Goal: Find specific page/section: Find specific page/section

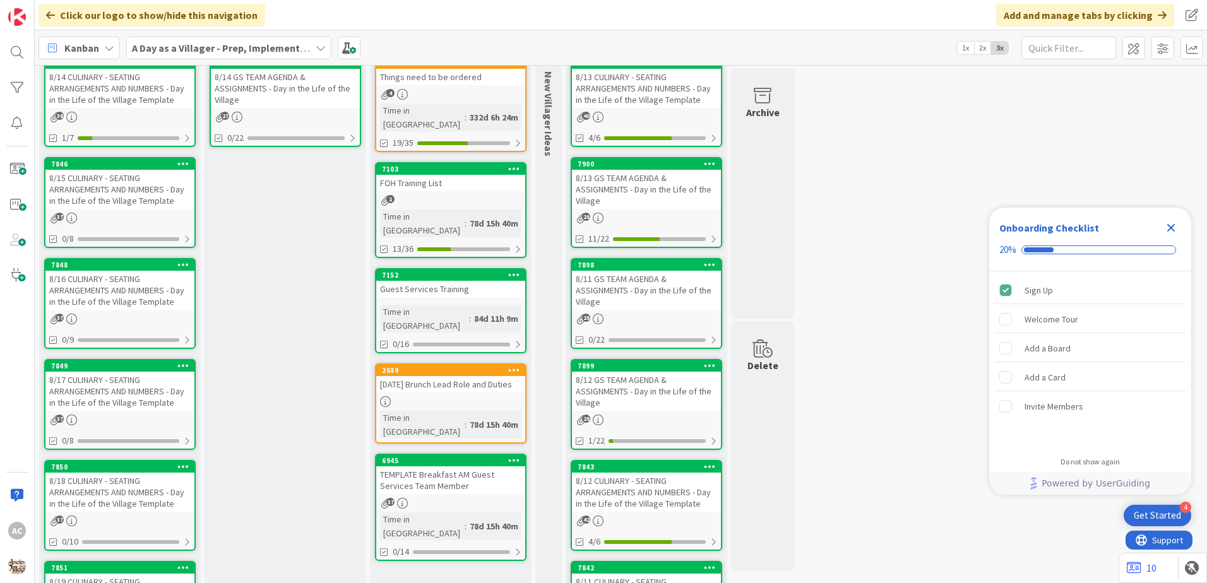
scroll to position [189, 0]
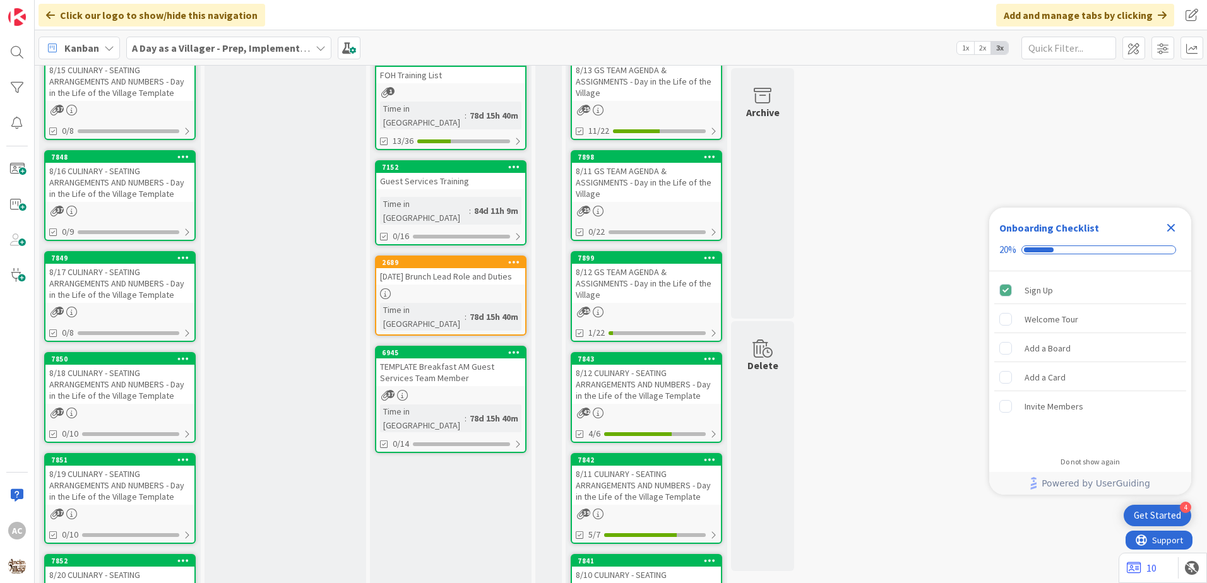
click at [126, 396] on div "8/18 CULINARY - SEATING ARRANGEMENTS AND NUMBERS - Day in the Life of the Villa…" at bounding box center [119, 384] width 149 height 39
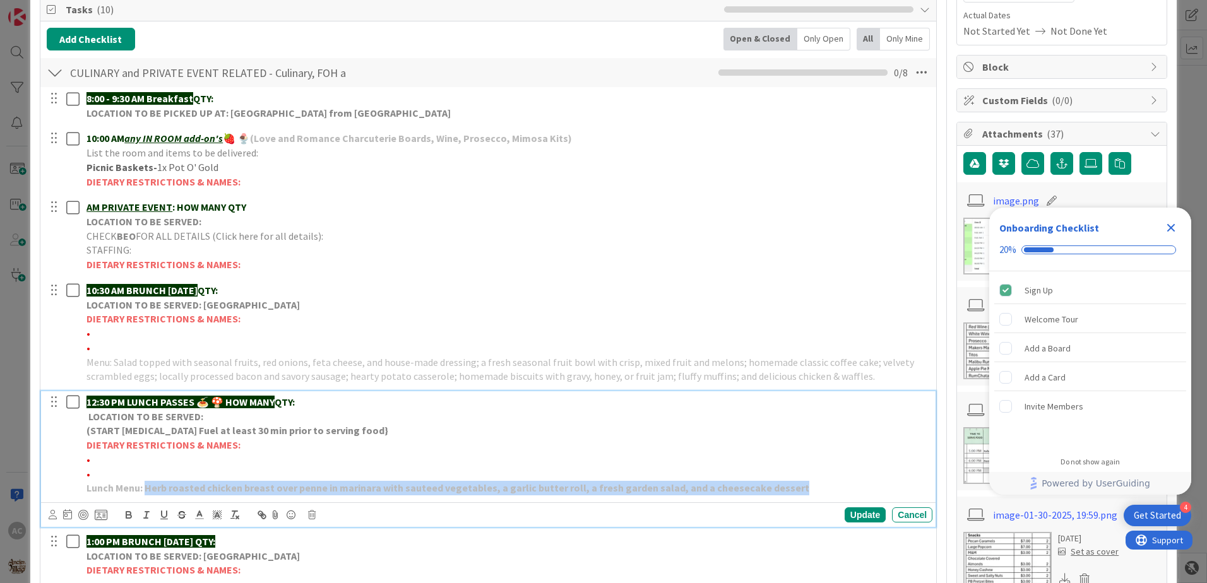
drag, startPoint x: 788, startPoint y: 488, endPoint x: 145, endPoint y: 482, distance: 642.7
click at [145, 482] on p "Lunch Menu: Herb roasted chicken breast over penne in marinara with sauteed veg…" at bounding box center [506, 488] width 841 height 15
copy strong "Herb roasted chicken breast over penne in marinara with sauteed vegetables, a g…"
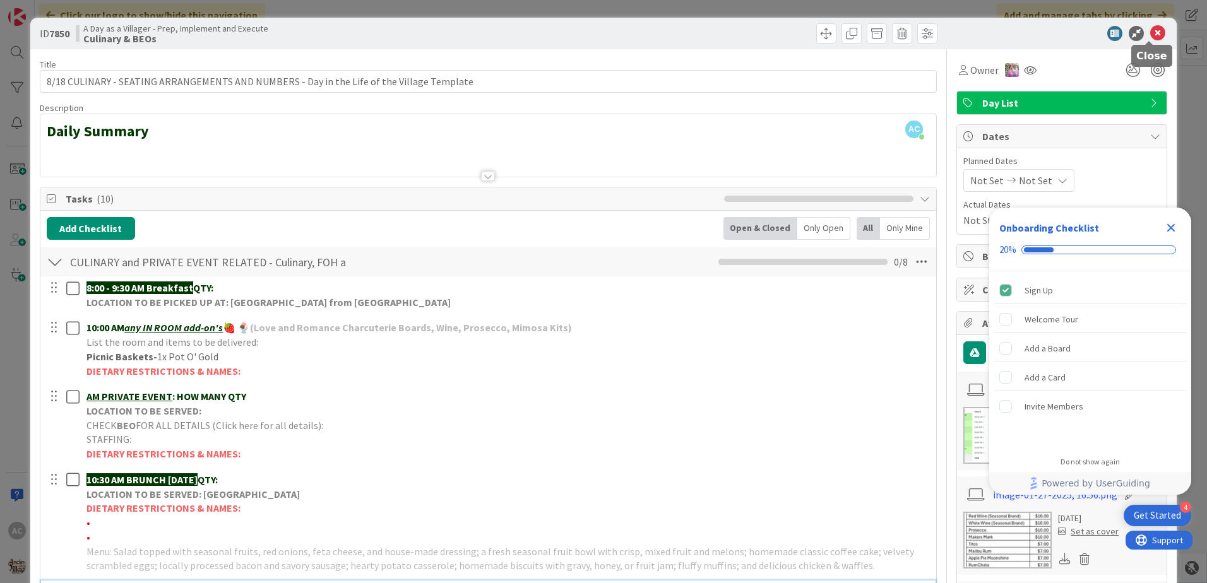
click at [1153, 35] on icon at bounding box center [1157, 33] width 15 height 15
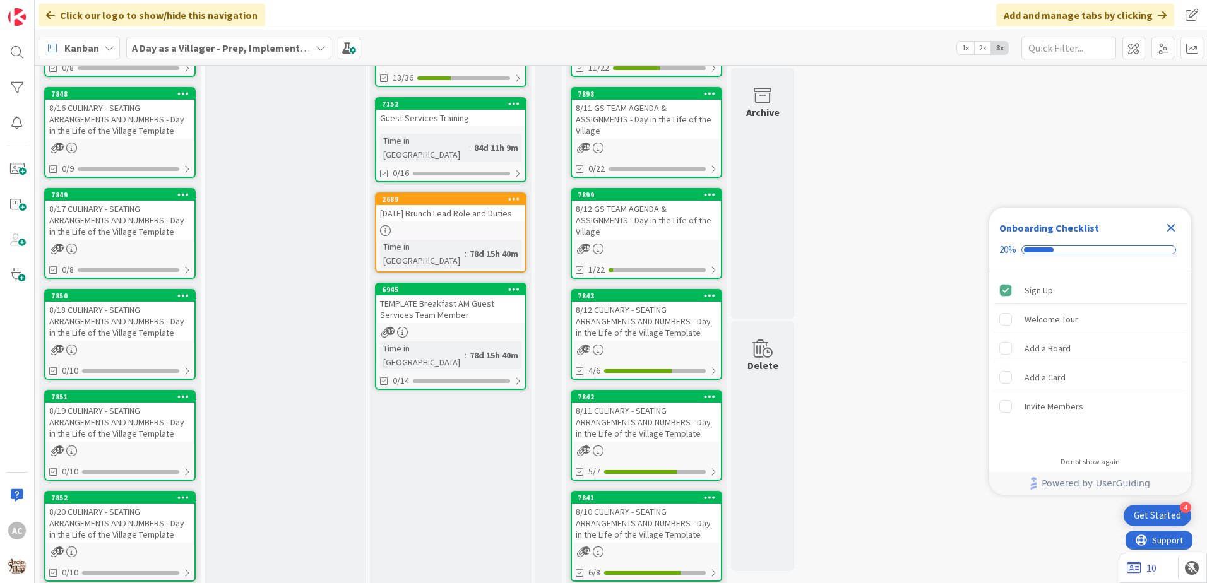
scroll to position [316, 0]
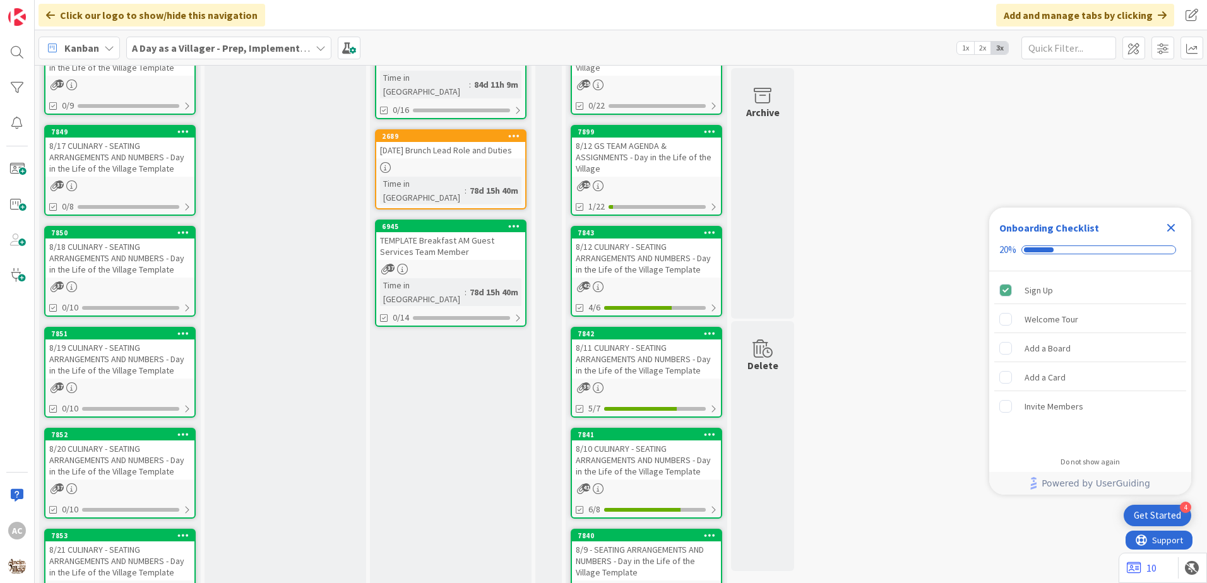
click at [140, 362] on div "8/19 CULINARY - SEATING ARRANGEMENTS AND NUMBERS - Day in the Life of the Villa…" at bounding box center [119, 359] width 149 height 39
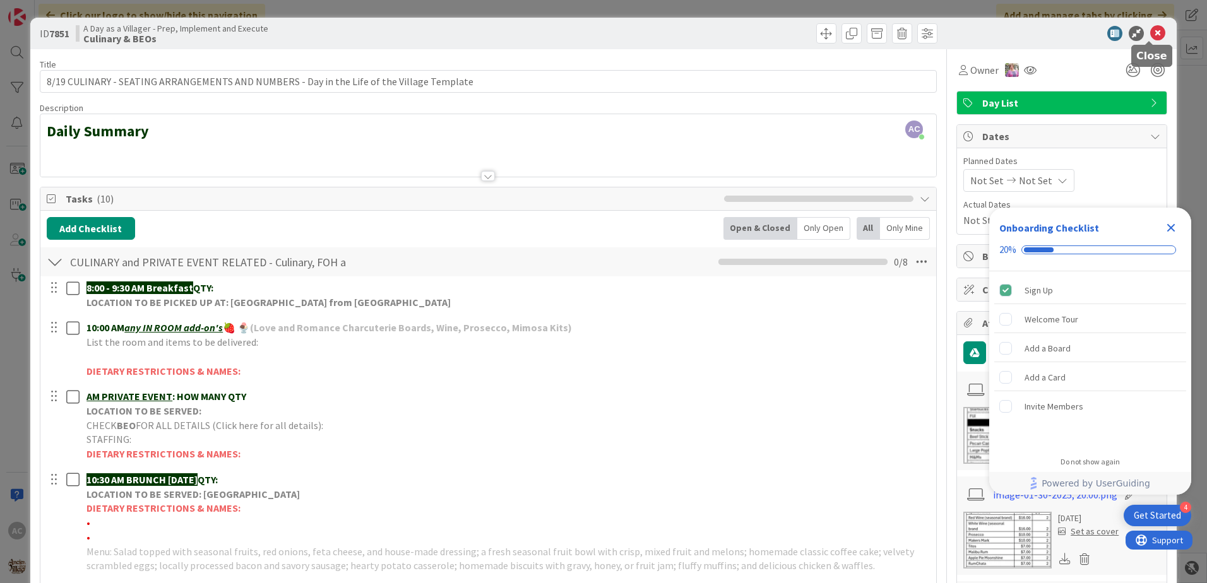
click at [1153, 28] on icon at bounding box center [1157, 33] width 15 height 15
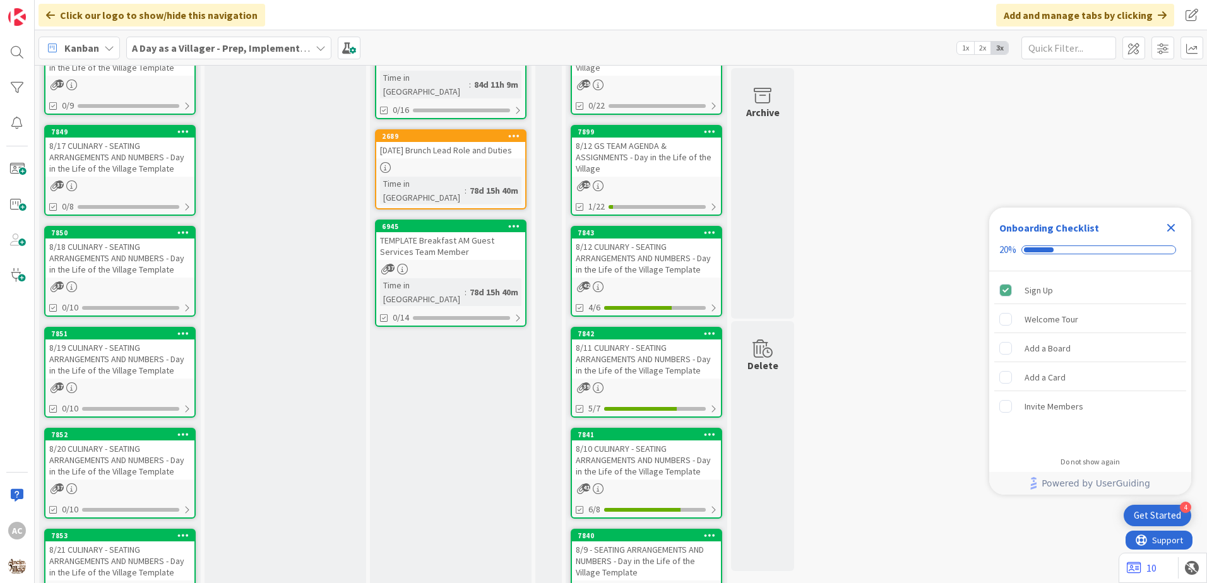
click at [167, 458] on div "8/20 CULINARY - SEATING ARRANGEMENTS AND NUMBERS - Day in the Life of the Villa…" at bounding box center [119, 460] width 149 height 39
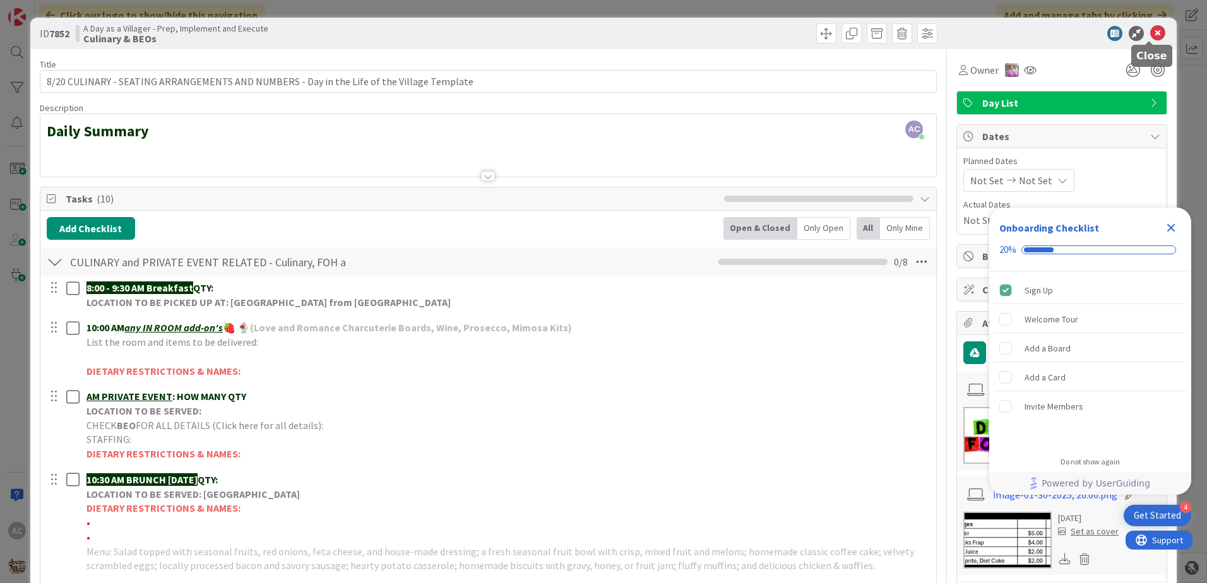
click at [1151, 33] on icon at bounding box center [1157, 33] width 15 height 15
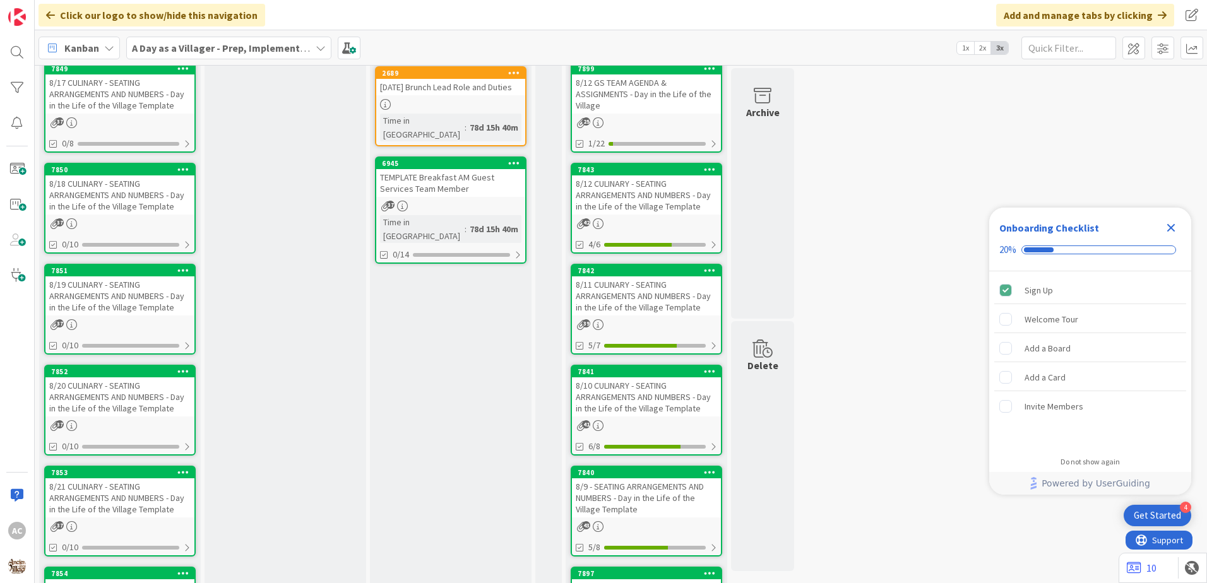
click at [160, 493] on div "8/21 CULINARY - SEATING ARRANGEMENTS AND NUMBERS - Day in the Life of the Villa…" at bounding box center [119, 498] width 149 height 39
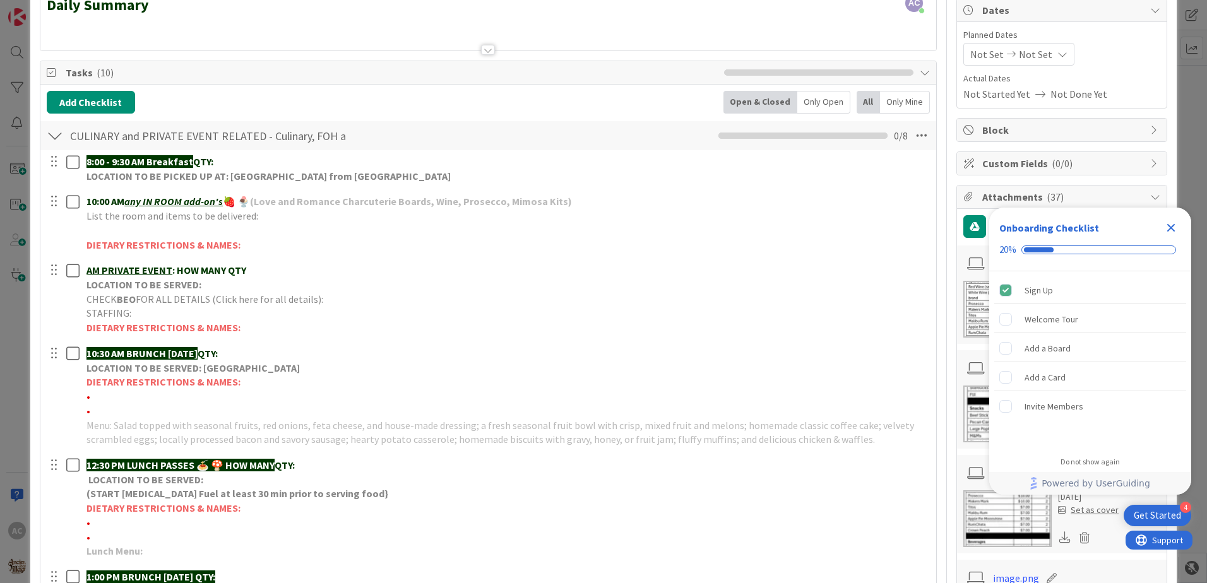
scroll to position [189, 0]
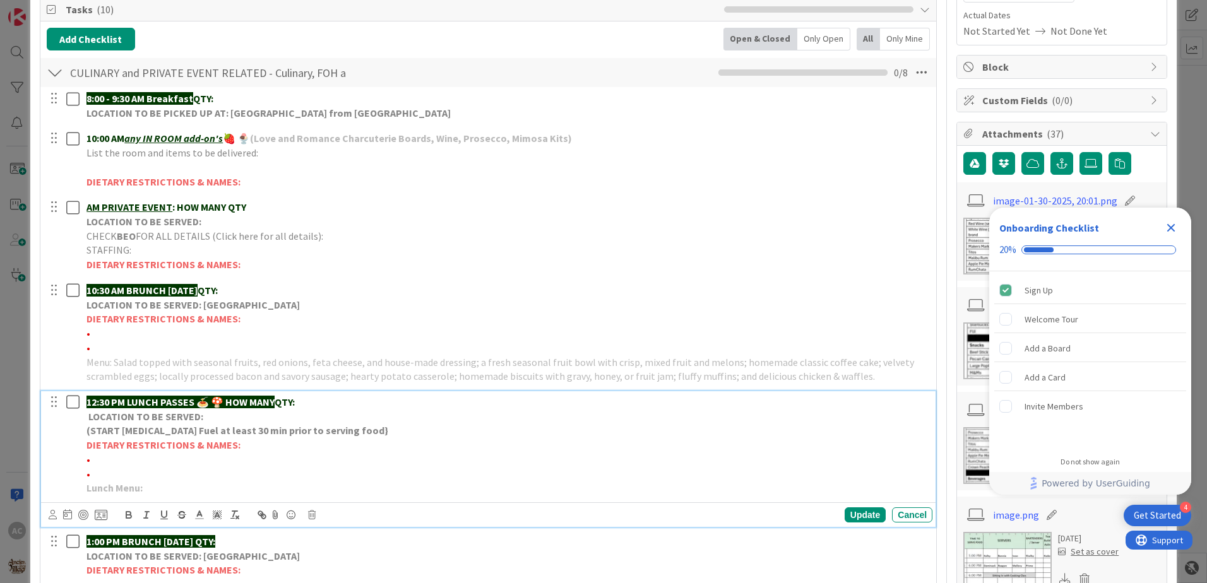
click at [287, 488] on p "Lunch Menu:" at bounding box center [506, 488] width 841 height 15
click at [849, 511] on div "Update" at bounding box center [865, 515] width 41 height 15
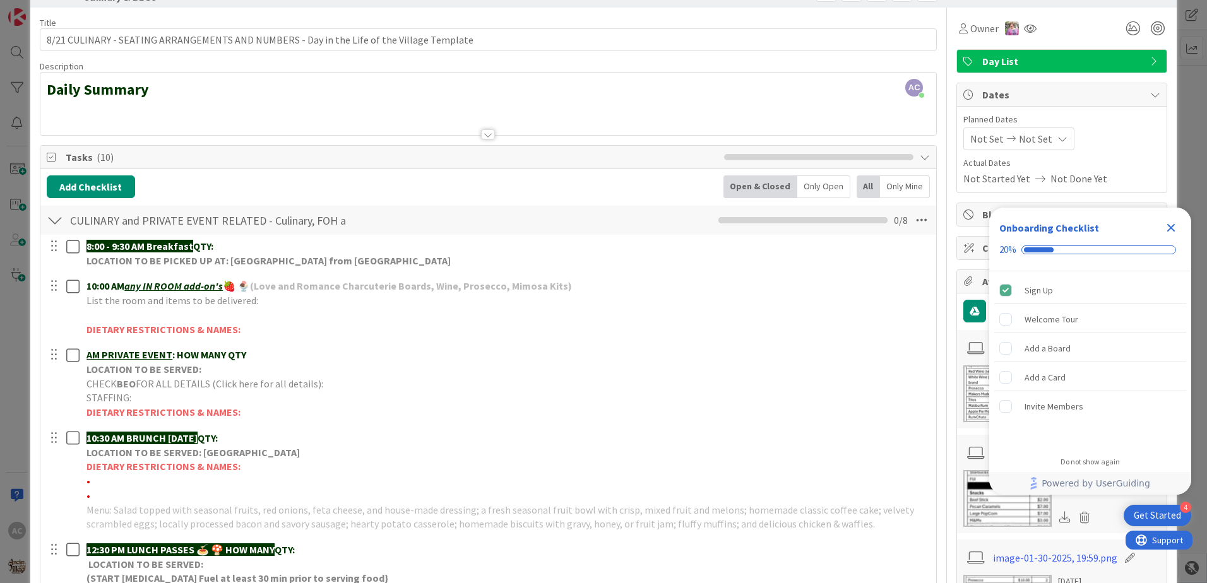
scroll to position [0, 0]
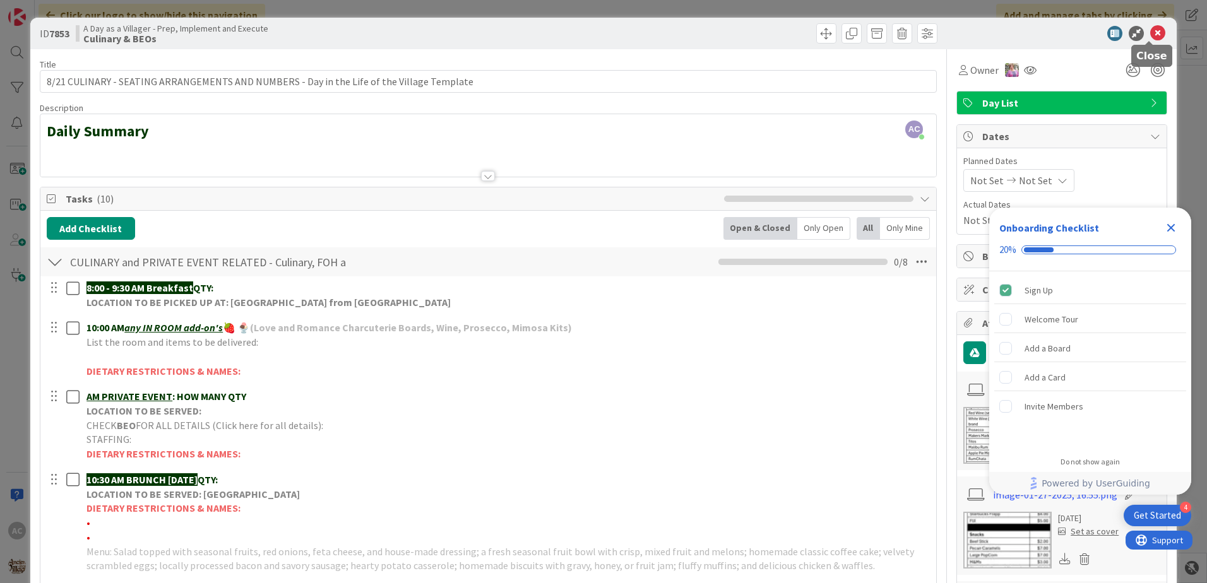
click at [1150, 31] on icon at bounding box center [1157, 33] width 15 height 15
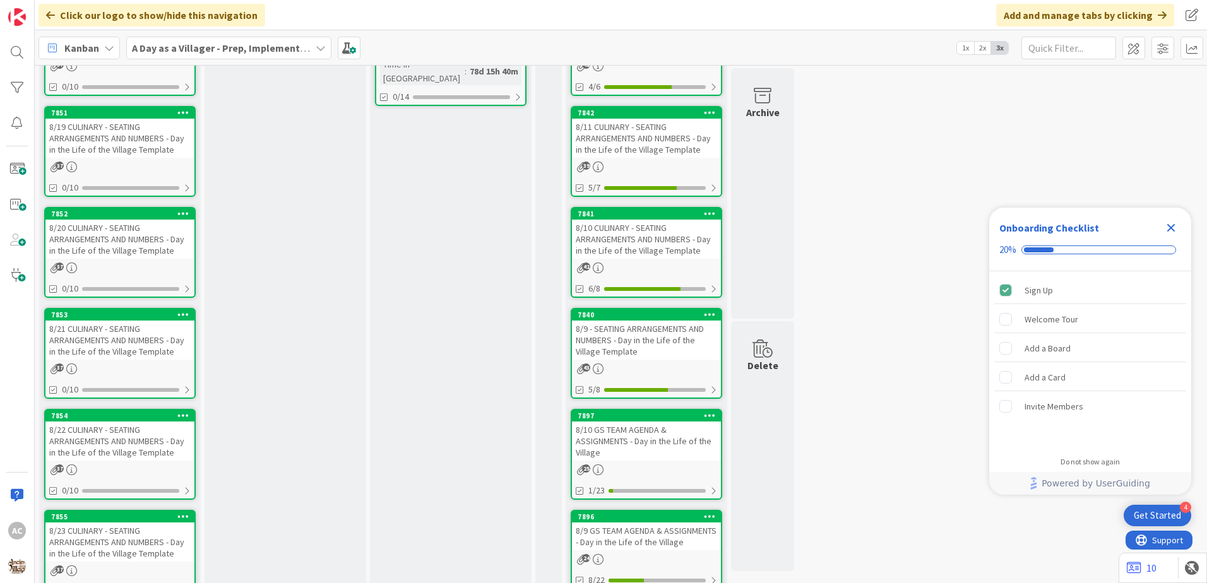
scroll to position [568, 0]
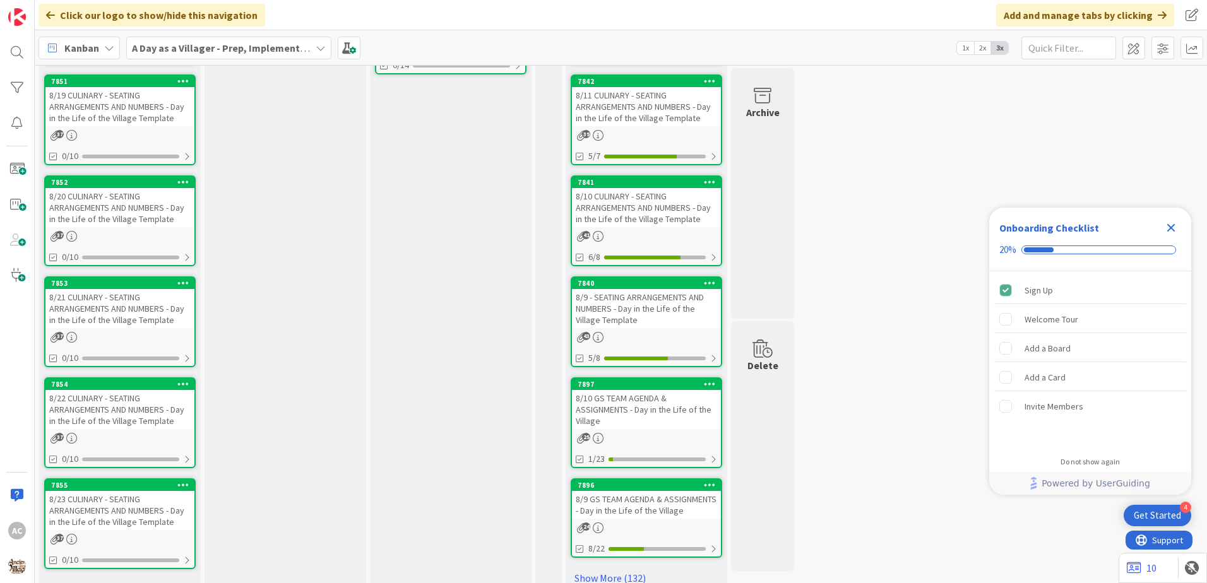
click at [105, 402] on div "8/22 CULINARY - SEATING ARRANGEMENTS AND NUMBERS - Day in the Life of the Villa…" at bounding box center [119, 409] width 149 height 39
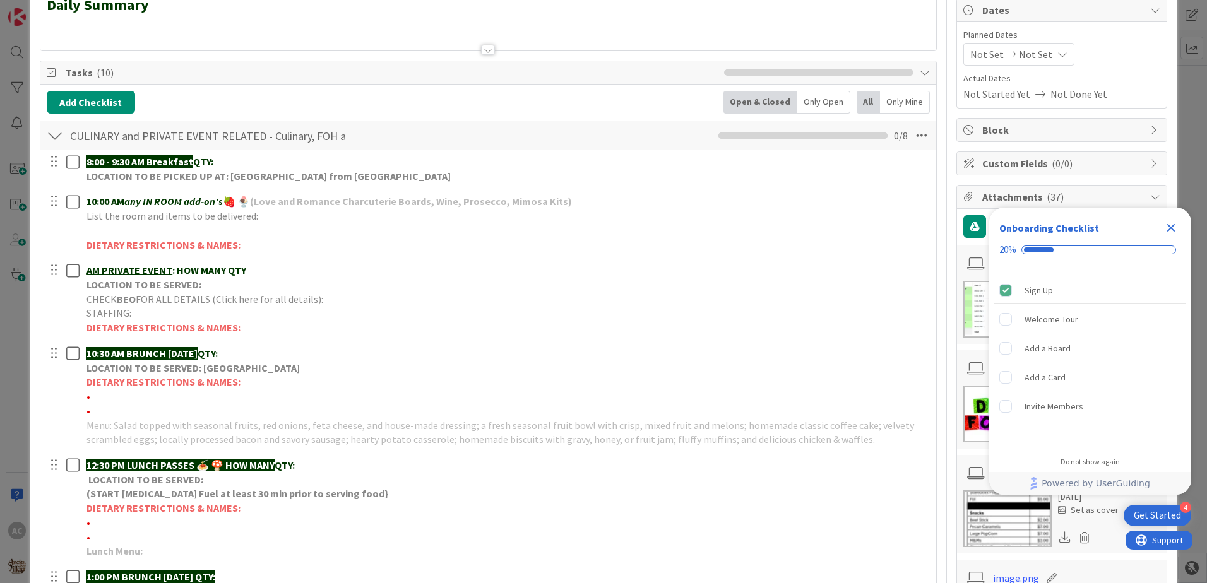
scroll to position [238, 0]
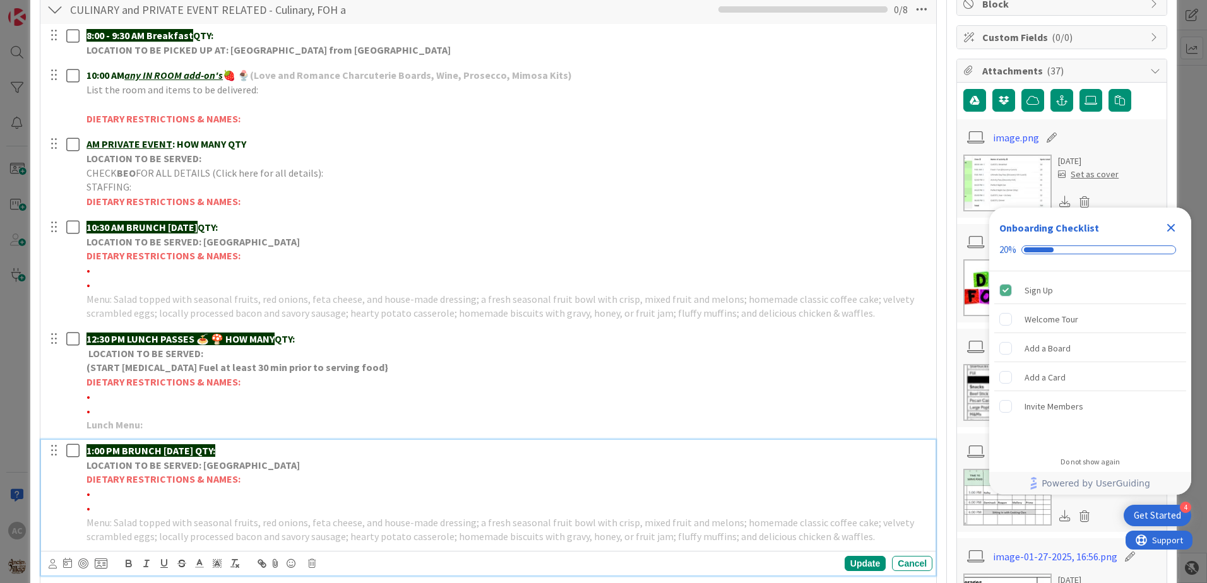
click at [282, 444] on p "1:00 PM BRUNCH [DATE] QTY:" at bounding box center [506, 451] width 841 height 15
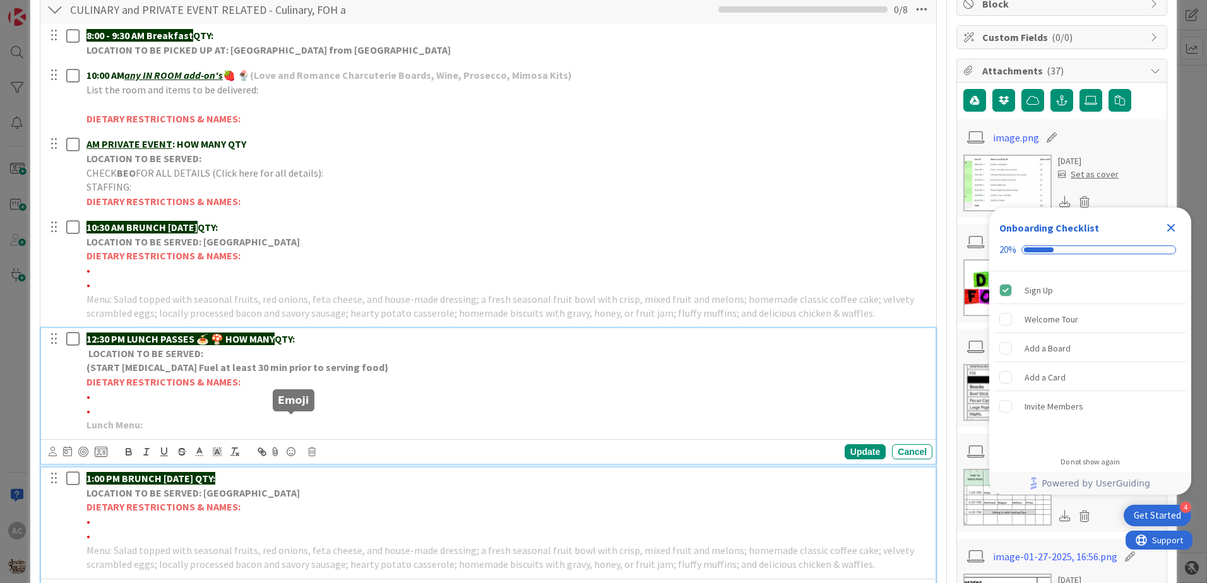
click at [285, 421] on div "12:30 PM LUNCH PASSES 🍝 🍄 HOW MANY QTY: LOCATION TO BE SERVED: (START [MEDICAL_…" at bounding box center [488, 396] width 895 height 136
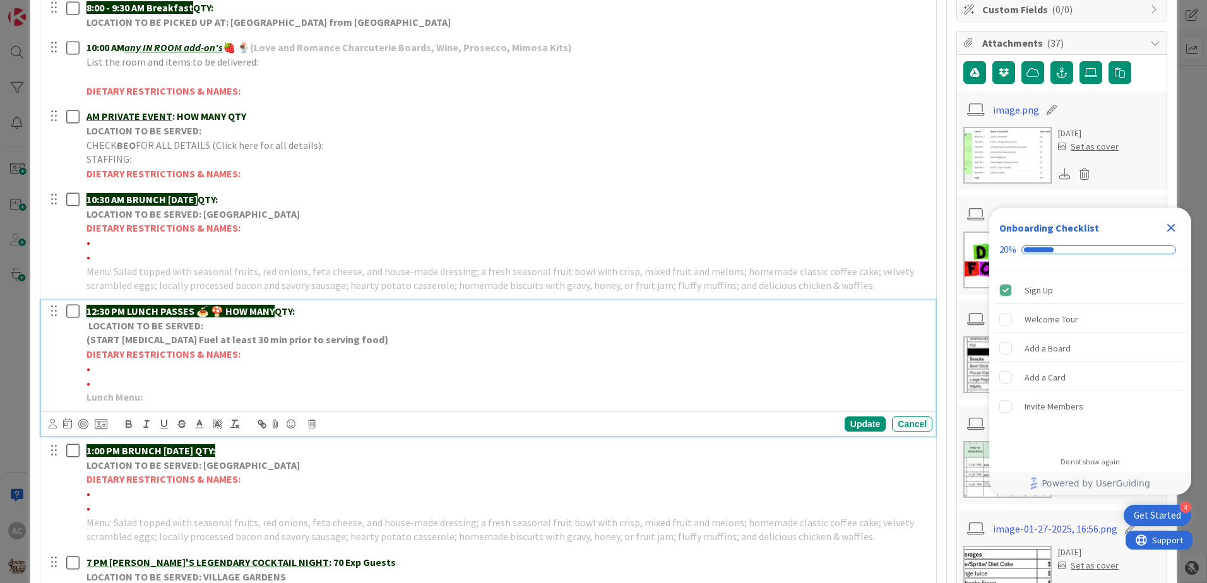
click at [291, 393] on p "Lunch Menu:" at bounding box center [506, 397] width 841 height 15
click at [864, 426] on div "Update" at bounding box center [865, 424] width 41 height 15
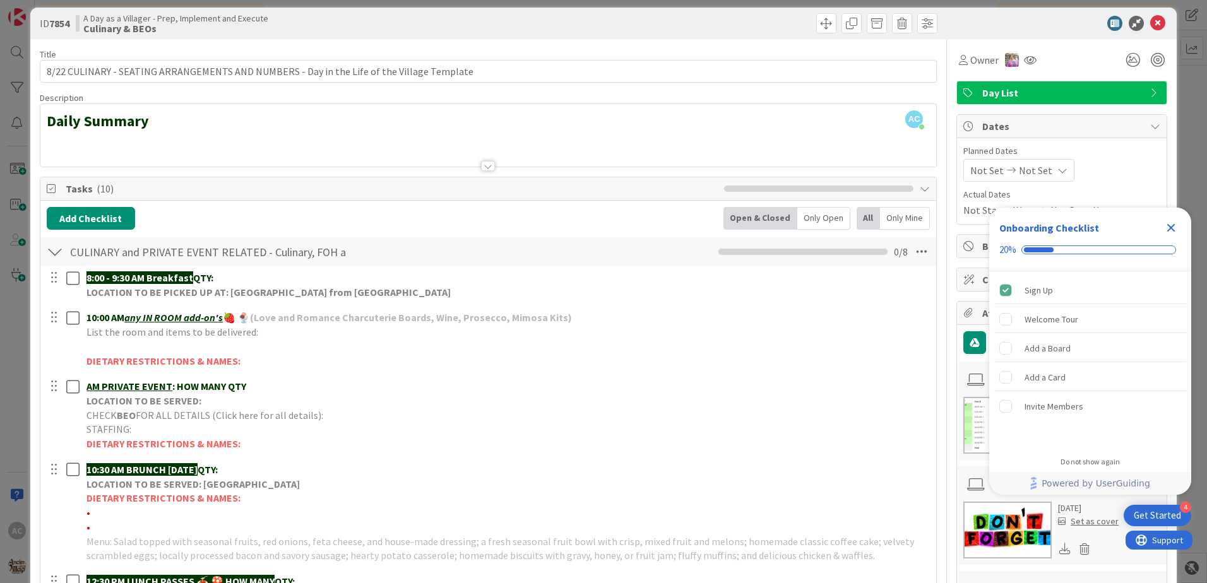
scroll to position [0, 0]
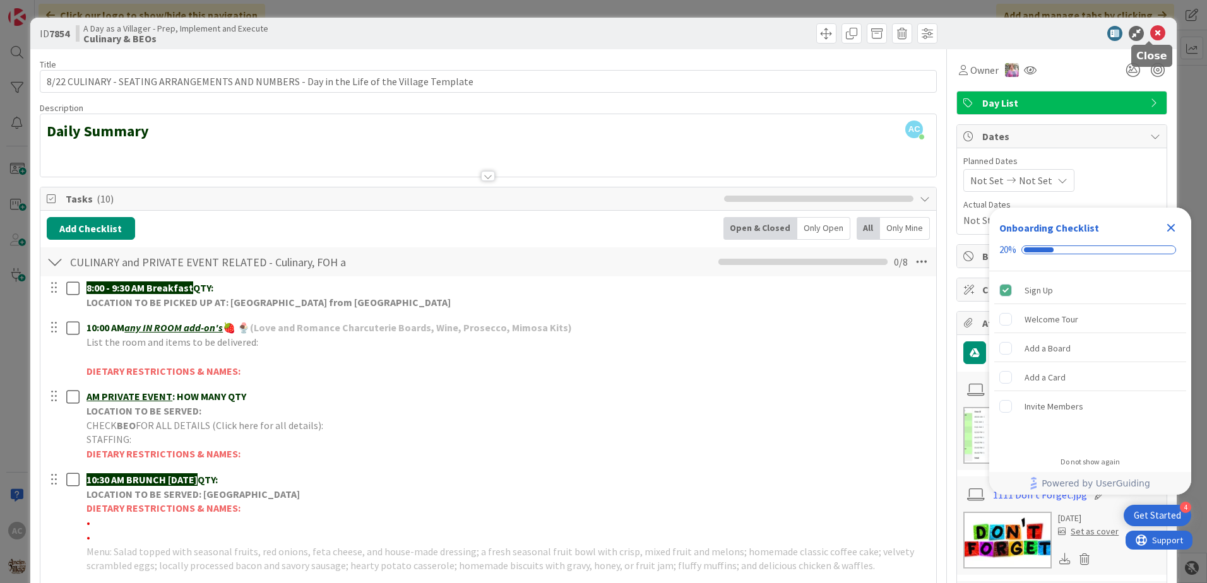
click at [1150, 37] on icon at bounding box center [1157, 33] width 15 height 15
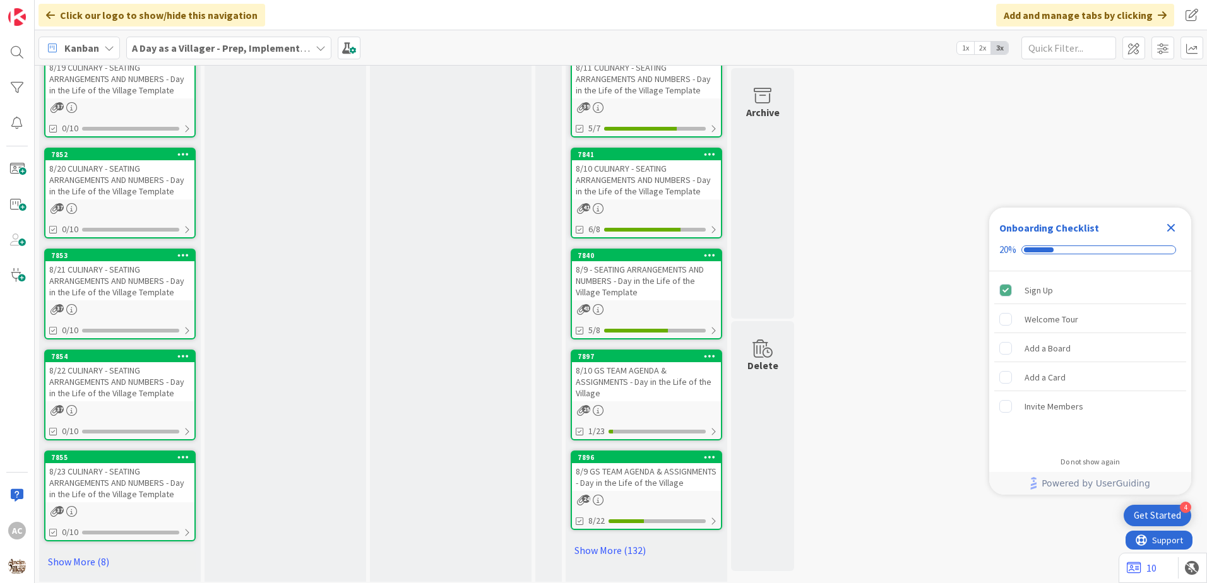
scroll to position [601, 0]
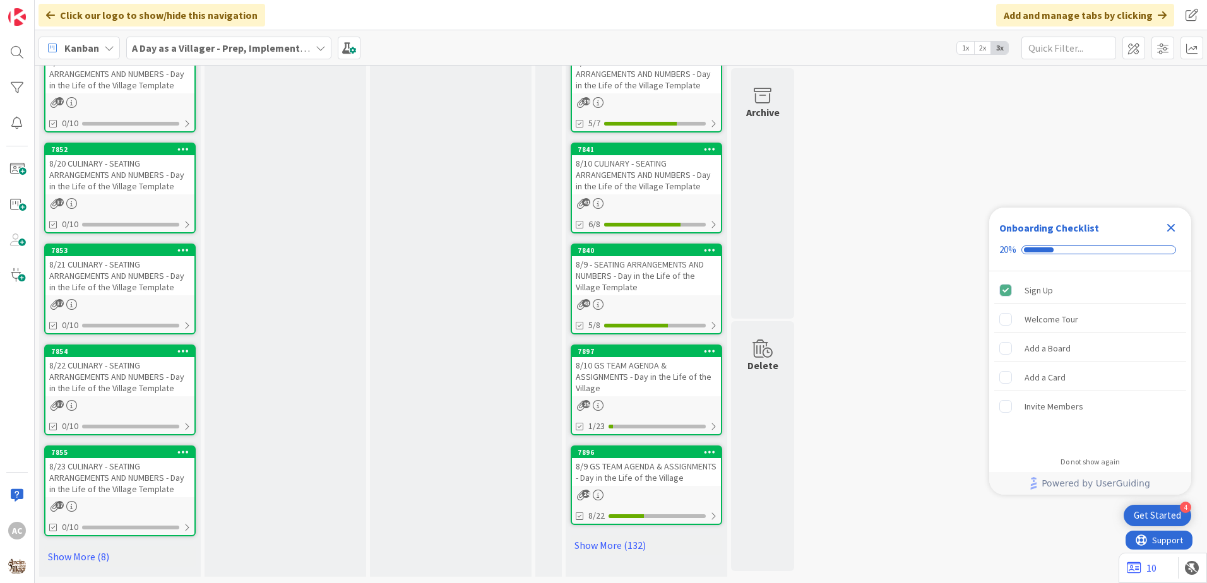
click at [133, 483] on div "8/23 CULINARY - SEATING ARRANGEMENTS AND NUMBERS - Day in the Life of the Villa…" at bounding box center [119, 477] width 149 height 39
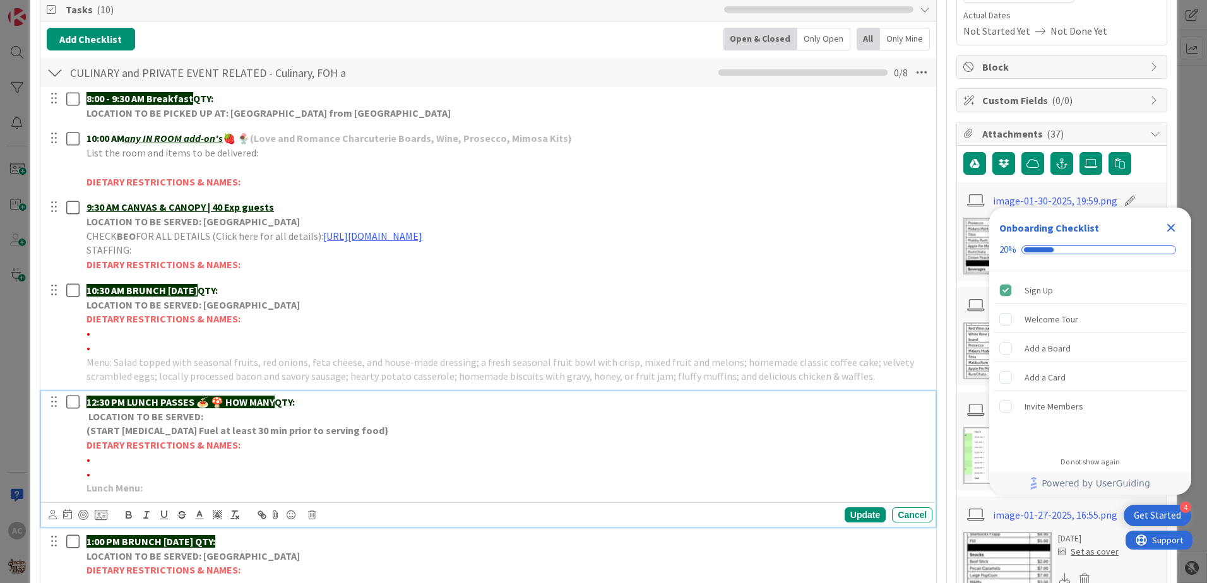
click at [236, 487] on p "Lunch Menu:" at bounding box center [506, 488] width 841 height 15
click at [860, 517] on div "Update" at bounding box center [865, 515] width 41 height 15
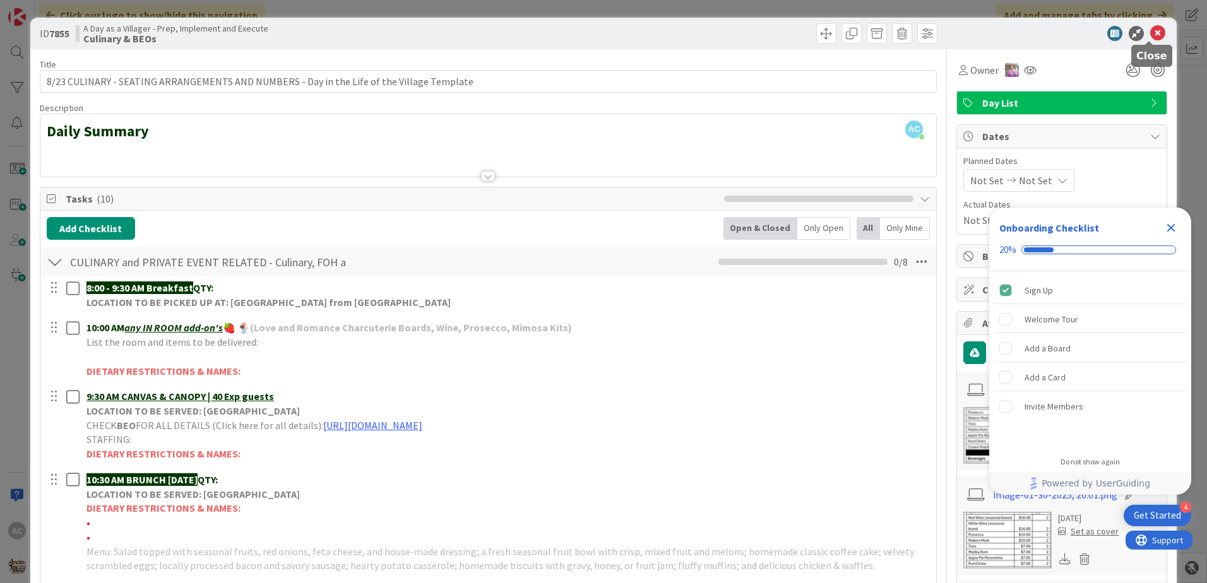
click at [1150, 30] on icon at bounding box center [1157, 33] width 15 height 15
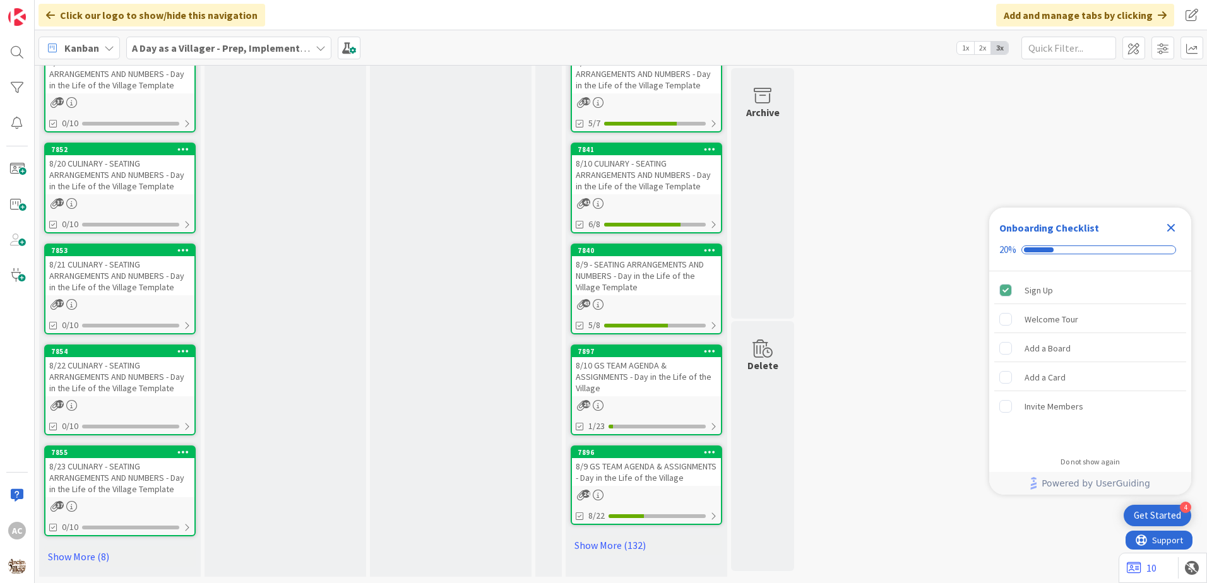
click at [155, 376] on div "8/22 CULINARY - SEATING ARRANGEMENTS AND NUMBERS - Day in the Life of the Villa…" at bounding box center [119, 376] width 149 height 39
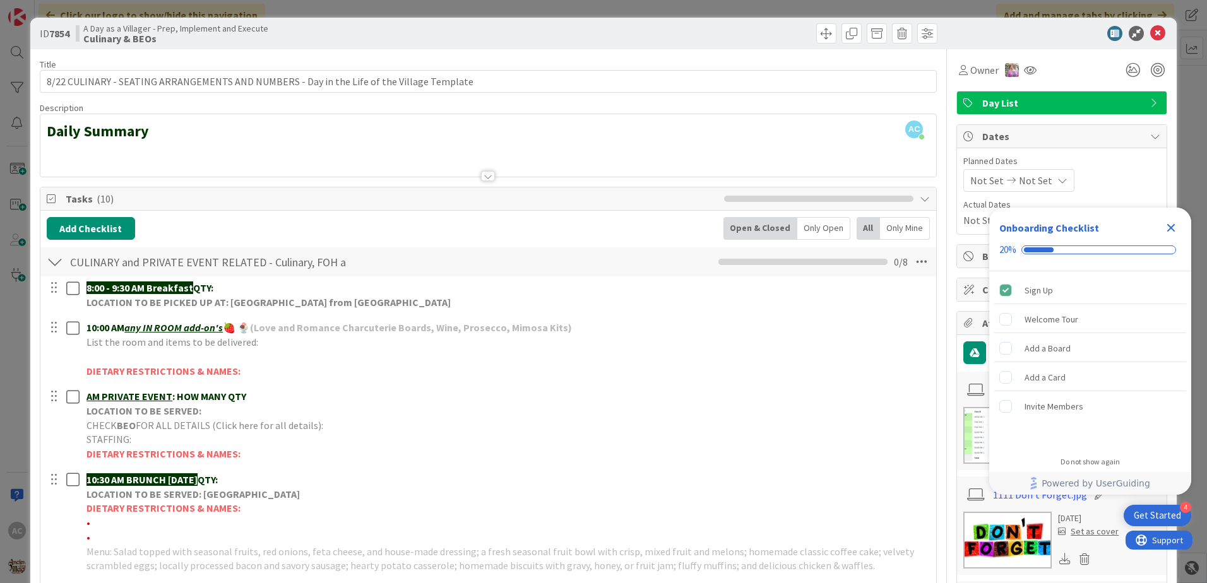
click at [1157, 35] on div at bounding box center [1055, 33] width 223 height 15
click at [1152, 32] on icon at bounding box center [1157, 33] width 15 height 15
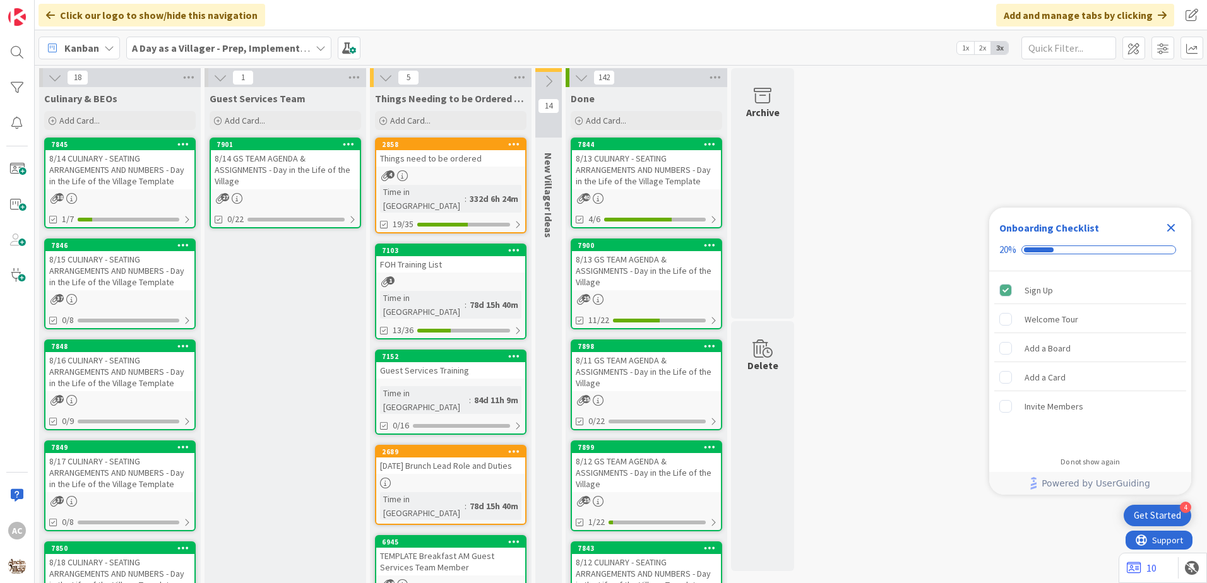
click at [116, 384] on div "8/16 CULINARY - SEATING ARRANGEMENTS AND NUMBERS - Day in the Life of the Villa…" at bounding box center [119, 371] width 149 height 39
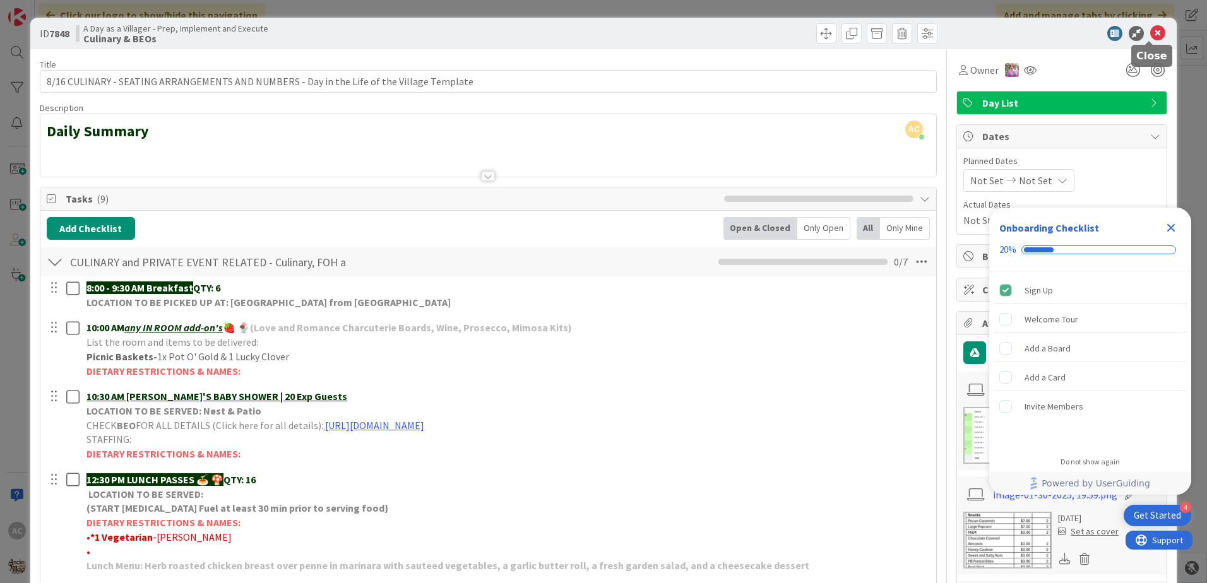
click at [1152, 29] on icon at bounding box center [1157, 33] width 15 height 15
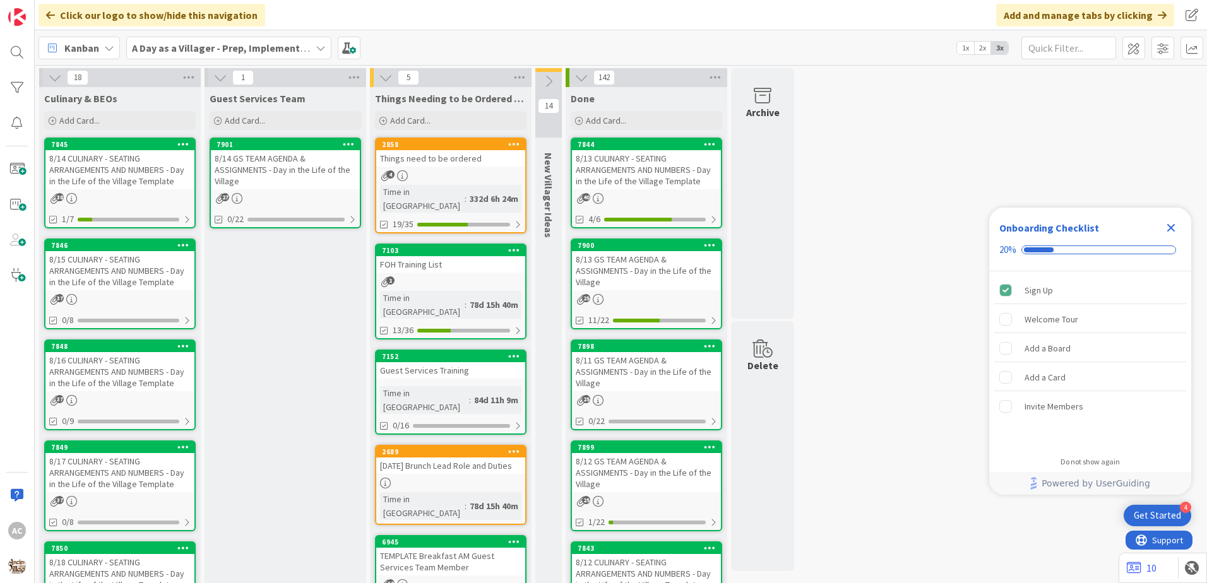
click at [162, 264] on div "8/15 CULINARY - SEATING ARRANGEMENTS AND NUMBERS - Day in the Life of the Villa…" at bounding box center [119, 270] width 149 height 39
